Goal: Task Accomplishment & Management: Manage account settings

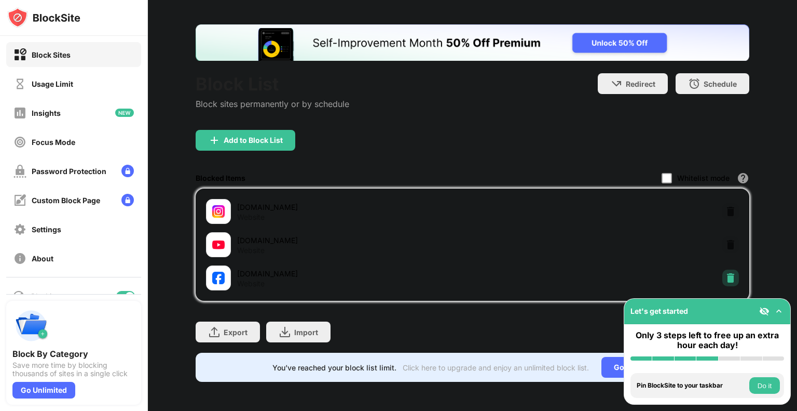
click at [726, 272] on img at bounding box center [731, 277] width 10 height 10
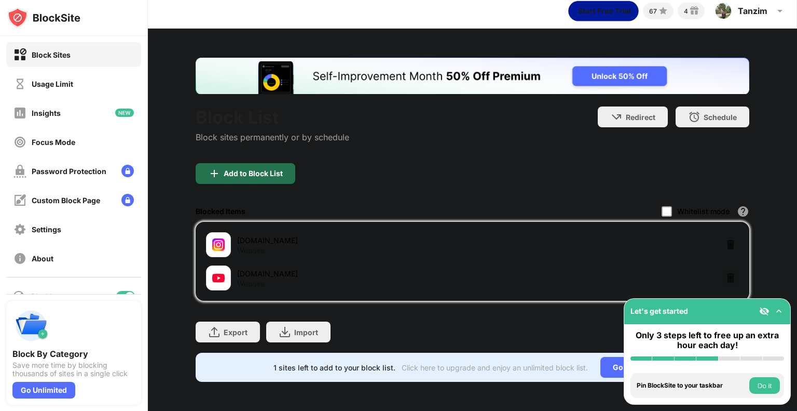
click at [222, 163] on div "Add to Block List" at bounding box center [246, 173] width 100 height 21
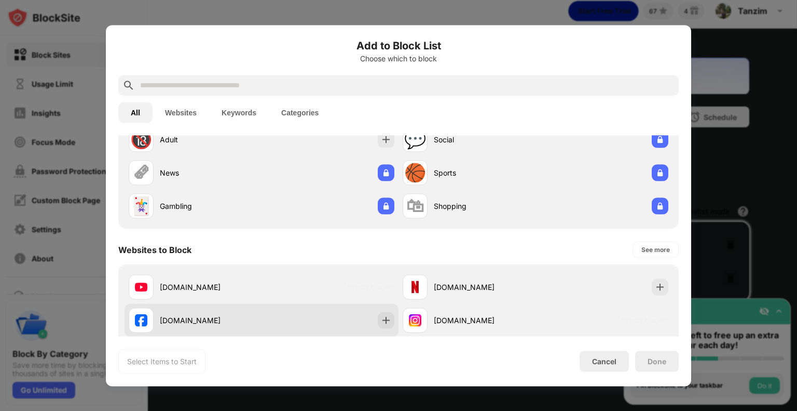
scroll to position [104, 0]
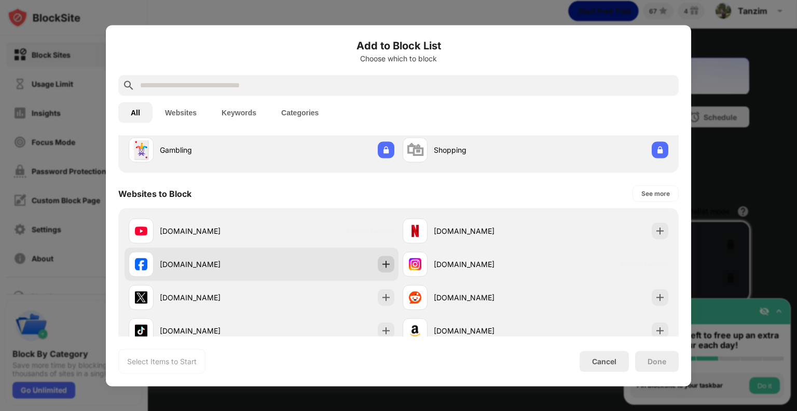
click at [386, 267] on img at bounding box center [386, 263] width 10 height 10
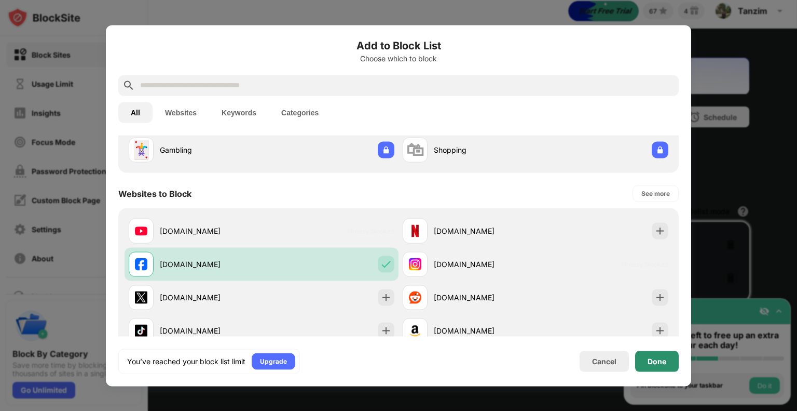
click at [660, 362] on div "Done" at bounding box center [657, 361] width 19 height 8
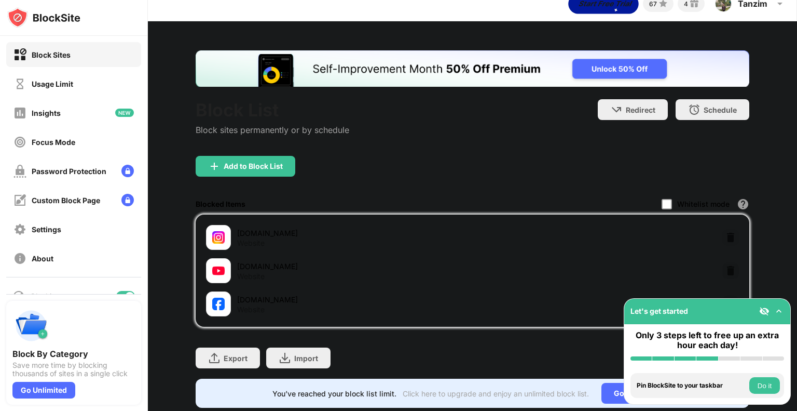
scroll to position [48, 0]
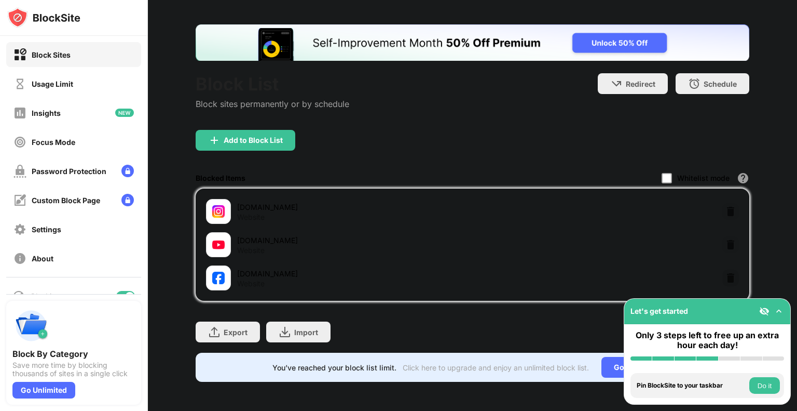
drag, startPoint x: 193, startPoint y: 324, endPoint x: 225, endPoint y: 326, distance: 32.3
click at [195, 325] on div "Block List Block sites permanently or by schedule Redirect Choose a site to be …" at bounding box center [472, 202] width 649 height 415
drag, startPoint x: 227, startPoint y: 327, endPoint x: 221, endPoint y: 325, distance: 6.6
click at [226, 328] on div "Export Export Files (for websites items only)" at bounding box center [228, 331] width 64 height 21
